Goal: Task Accomplishment & Management: Complete application form

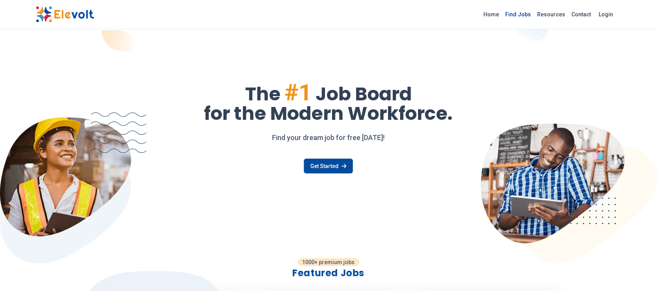
click at [517, 16] on link "Find Jobs" at bounding box center [519, 14] width 32 height 12
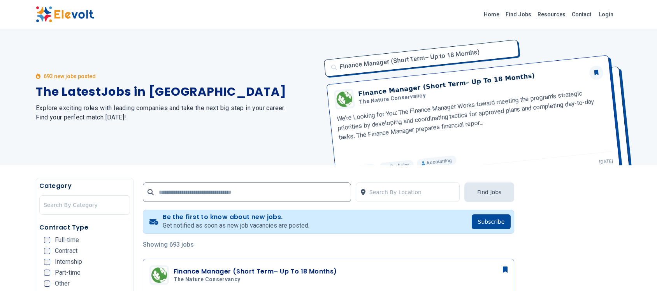
scroll to position [195, 0]
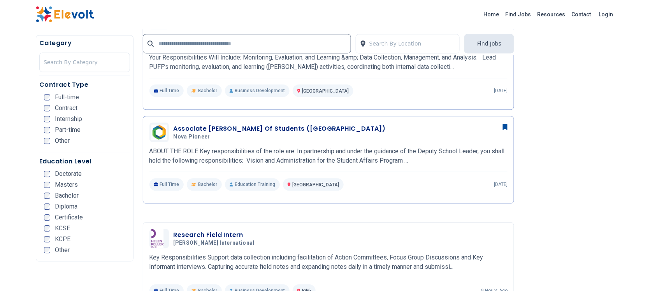
scroll to position [535, 0]
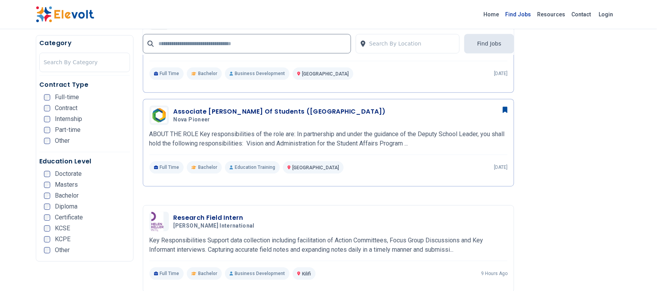
click at [519, 13] on link "Find Jobs" at bounding box center [519, 14] width 32 height 12
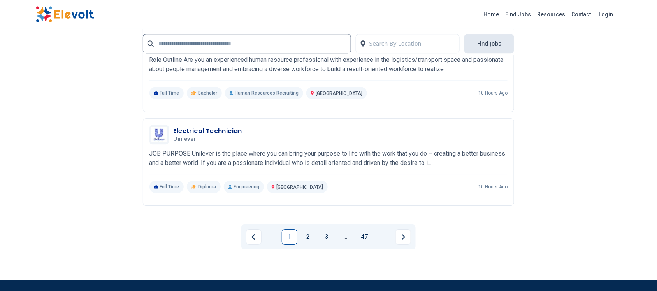
scroll to position [1508, 0]
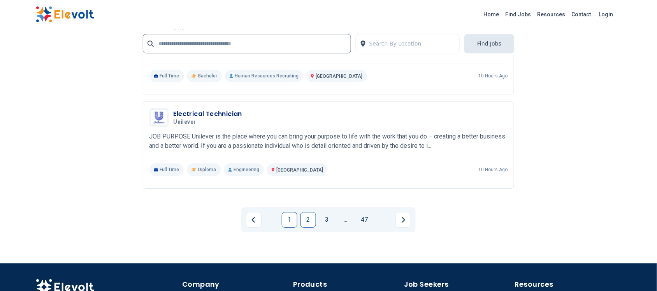
click at [306, 218] on link "2" at bounding box center [308, 220] width 16 height 16
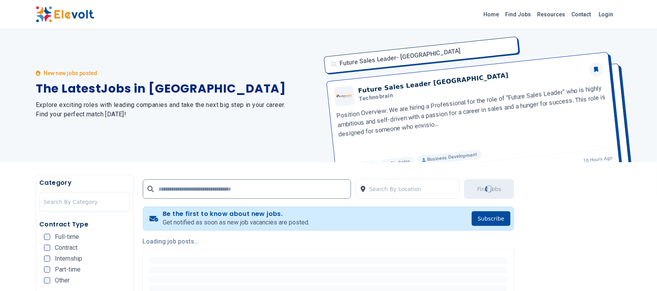
scroll to position [0, 0]
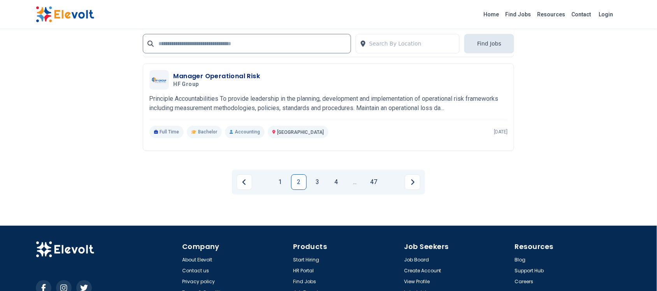
scroll to position [1493, 0]
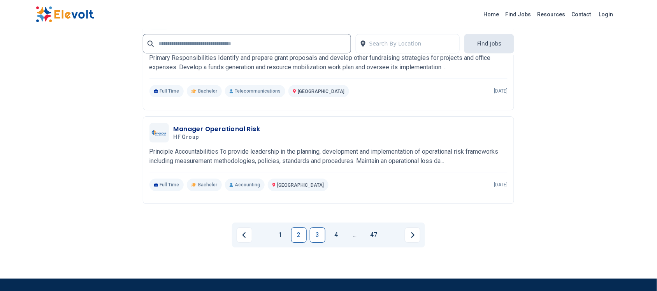
click at [318, 234] on link "3" at bounding box center [318, 235] width 16 height 16
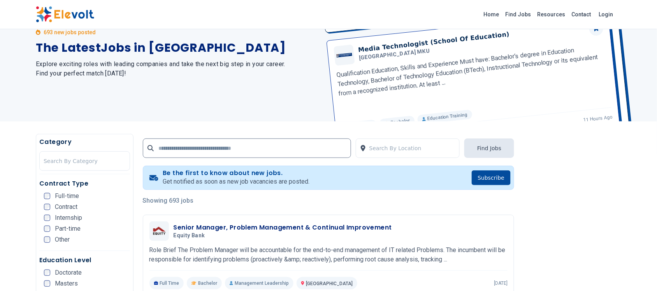
scroll to position [146, 0]
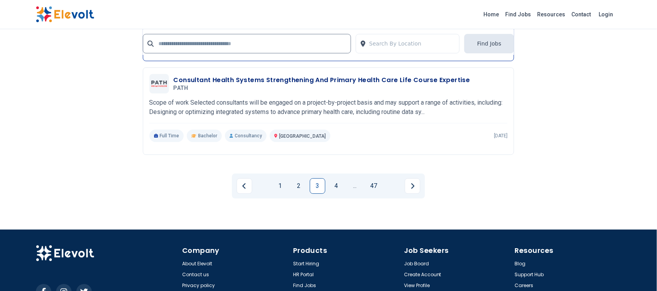
scroll to position [1590, 0]
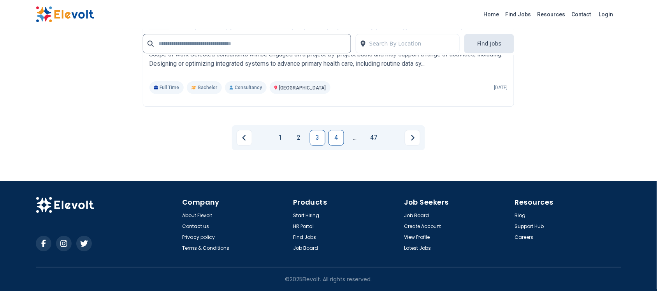
click at [331, 131] on link "4" at bounding box center [337, 138] width 16 height 16
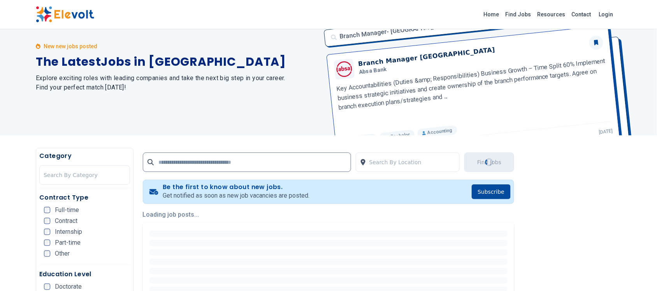
scroll to position [0, 0]
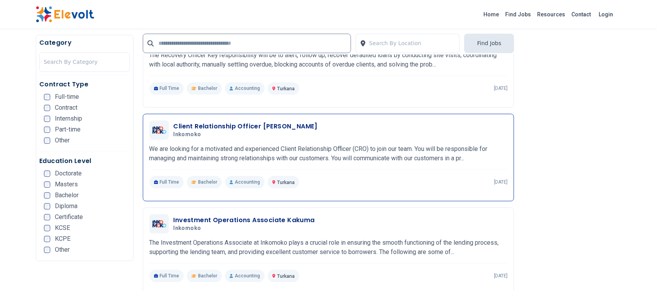
scroll to position [389, 0]
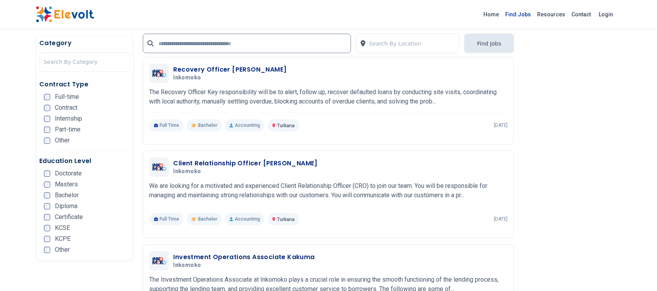
click at [514, 14] on link "Find Jobs" at bounding box center [519, 14] width 32 height 12
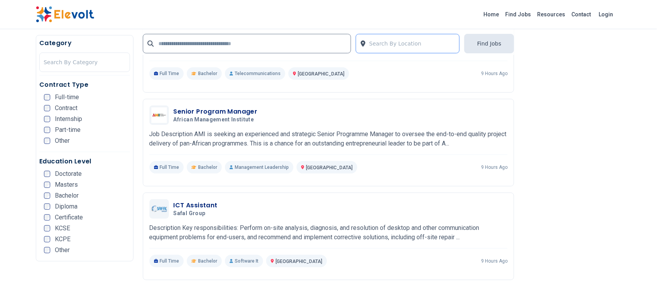
scroll to position [827, 0]
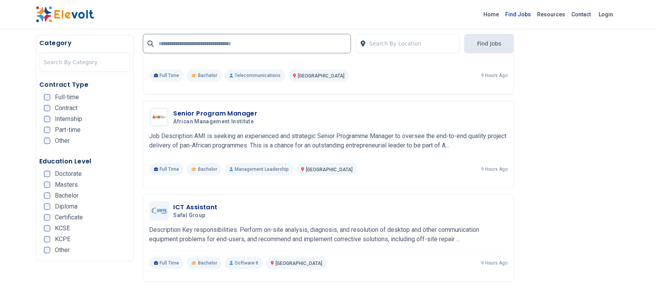
click at [522, 14] on link "Find Jobs" at bounding box center [519, 14] width 32 height 12
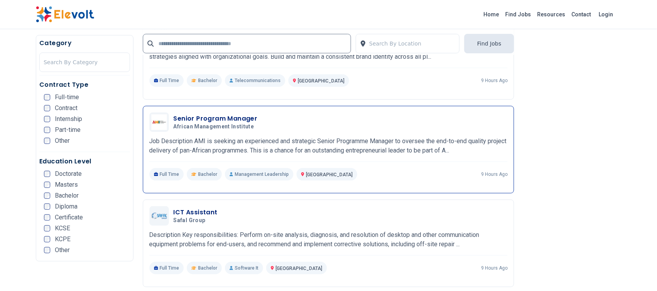
scroll to position [876, 0]
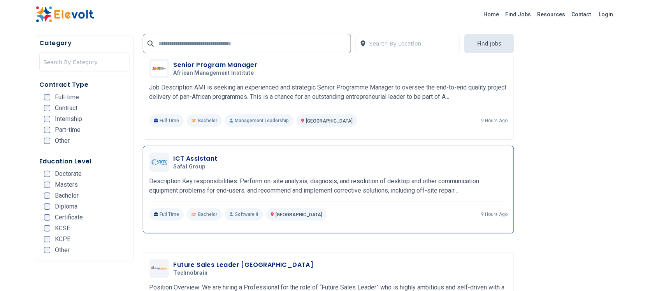
click at [195, 157] on h3 "ICT Assistant" at bounding box center [196, 158] width 44 height 9
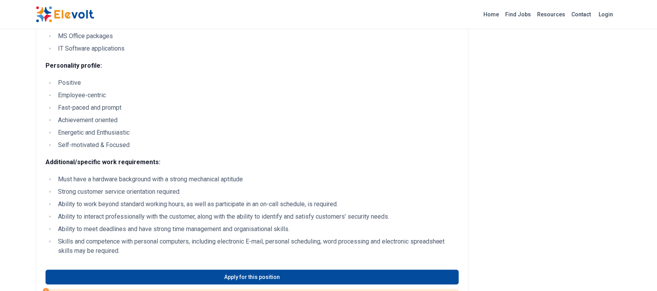
scroll to position [584, 0]
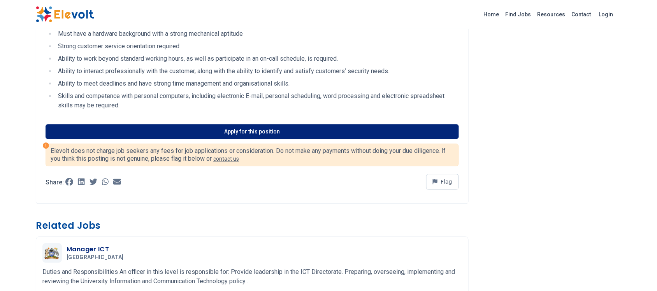
click at [205, 135] on link "Apply for this position" at bounding box center [252, 131] width 413 height 15
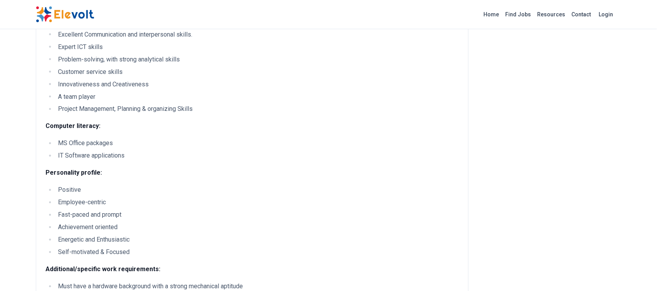
scroll to position [341, 0]
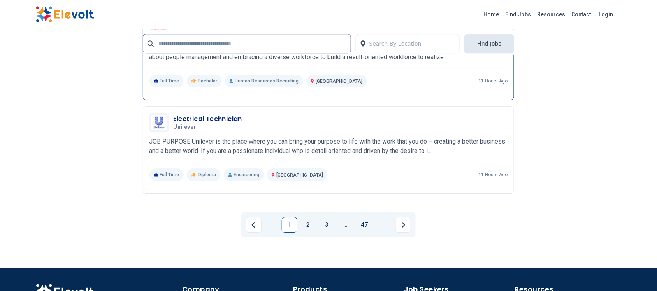
scroll to position [1508, 0]
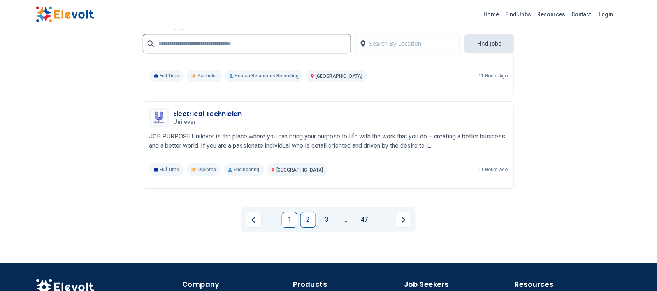
click at [300, 223] on link "2" at bounding box center [308, 220] width 16 height 16
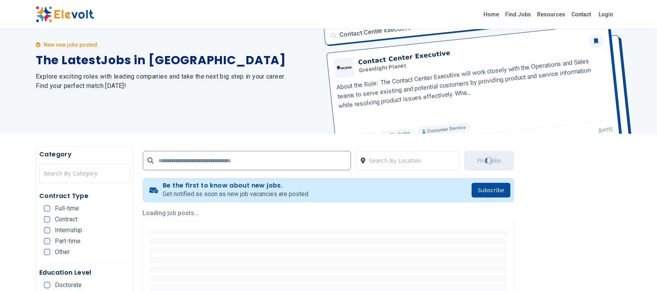
scroll to position [97, 0]
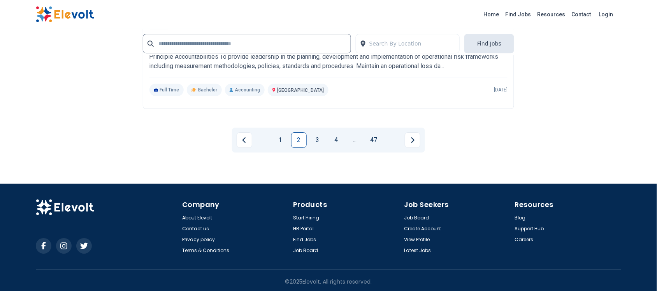
scroll to position [1590, 0]
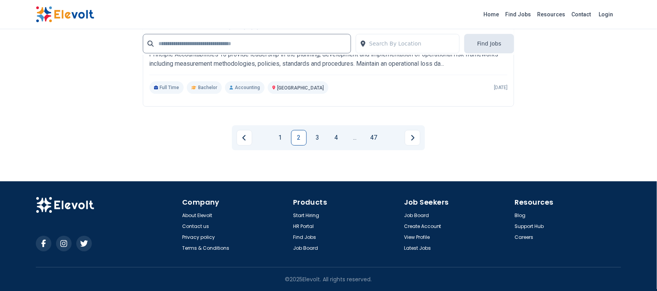
click at [321, 147] on div "1 2 3 4 ... 47" at bounding box center [328, 137] width 193 height 25
click at [318, 139] on link "3" at bounding box center [318, 138] width 16 height 16
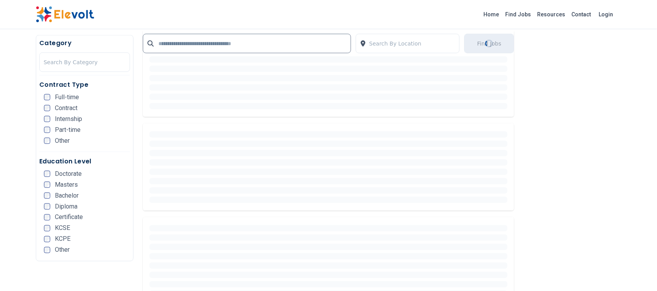
scroll to position [106, 0]
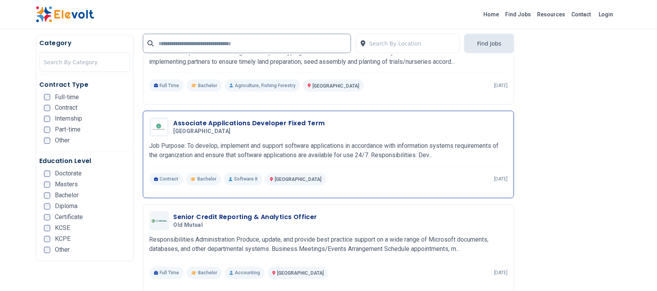
scroll to position [341, 0]
